Goal: Task Accomplishment & Management: Use online tool/utility

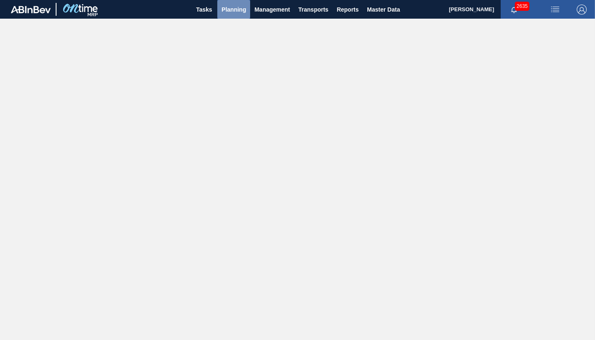
click at [235, 9] on span "Planning" at bounding box center [233, 10] width 24 height 10
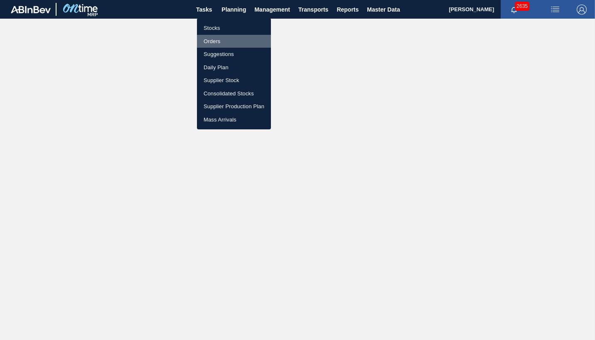
click at [214, 42] on li "Orders" at bounding box center [234, 41] width 74 height 13
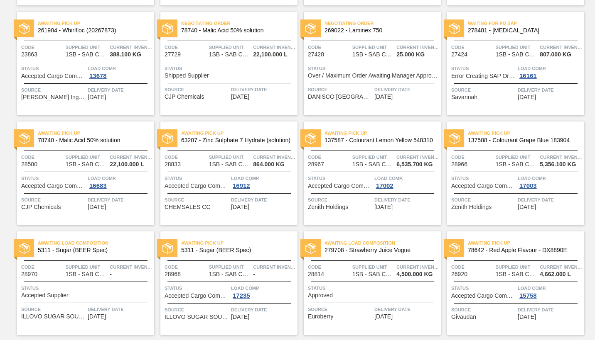
scroll to position [208, 0]
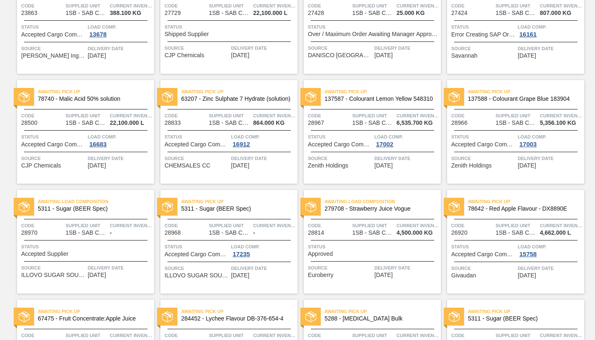
click at [113, 255] on div "Status Accepted Supplier" at bounding box center [86, 250] width 131 height 15
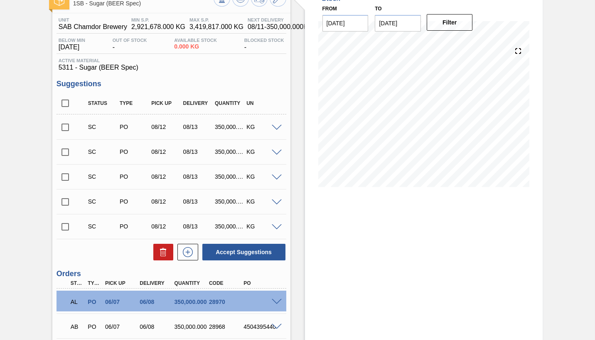
scroll to position [97, 0]
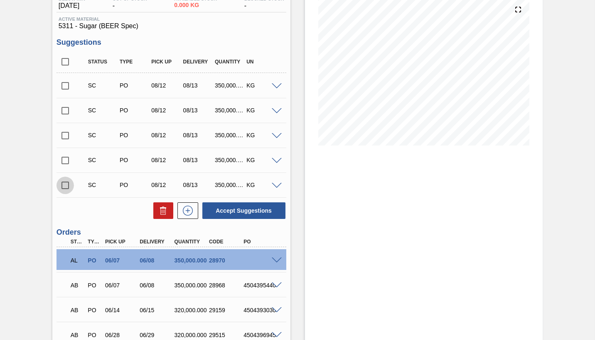
click at [64, 187] on input "checkbox" at bounding box center [64, 185] width 17 height 17
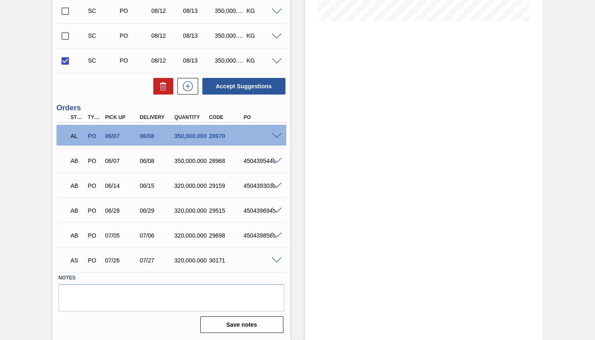
scroll to position [180, 0]
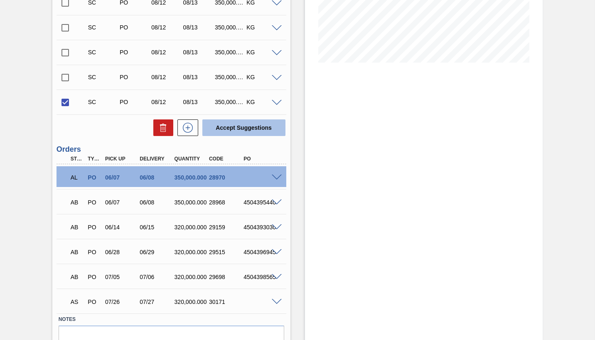
click at [240, 130] on button "Accept Suggestions" at bounding box center [243, 128] width 83 height 17
checkbox input "false"
